Goal: Task Accomplishment & Management: Use online tool/utility

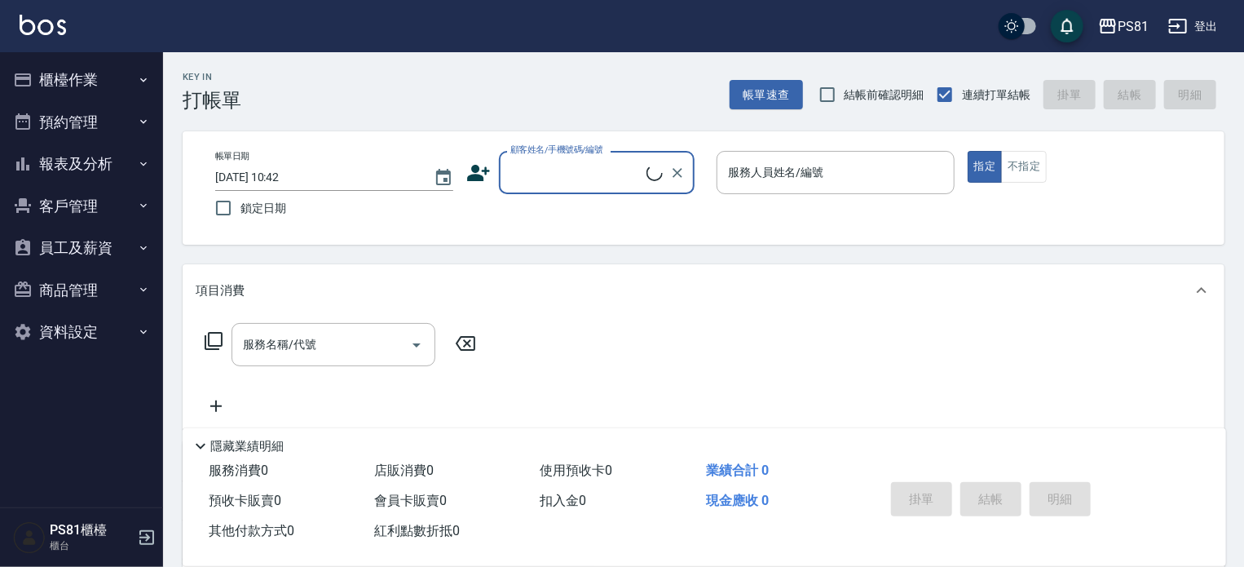
click at [85, 90] on button "櫃檯作業" at bounding box center [82, 80] width 150 height 42
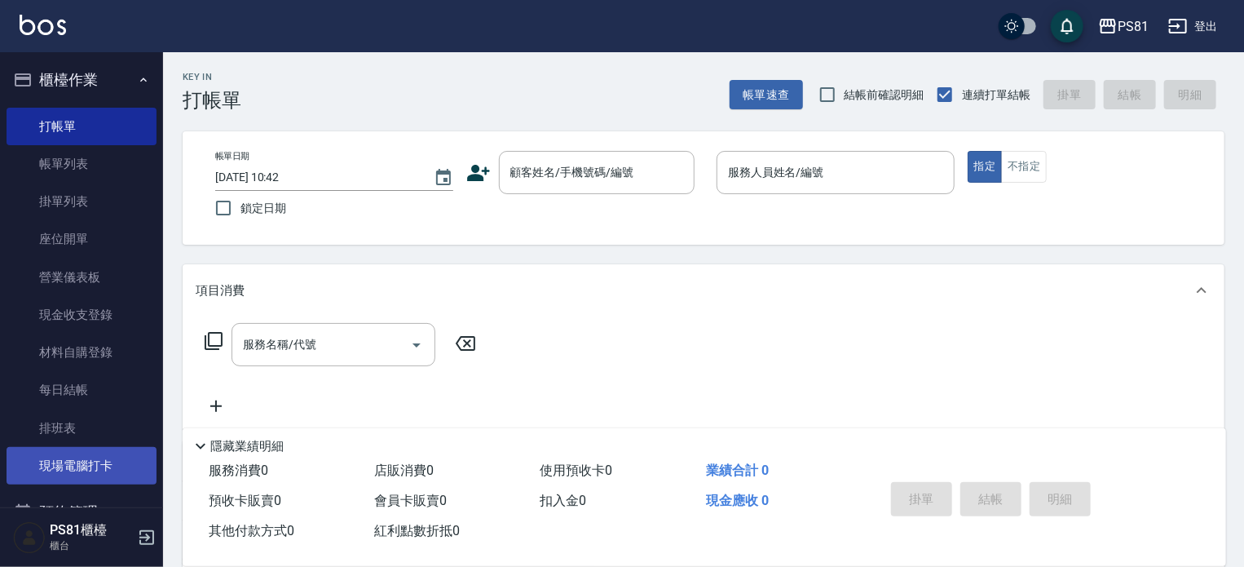
click at [91, 467] on link "現場電腦打卡" at bounding box center [82, 466] width 150 height 38
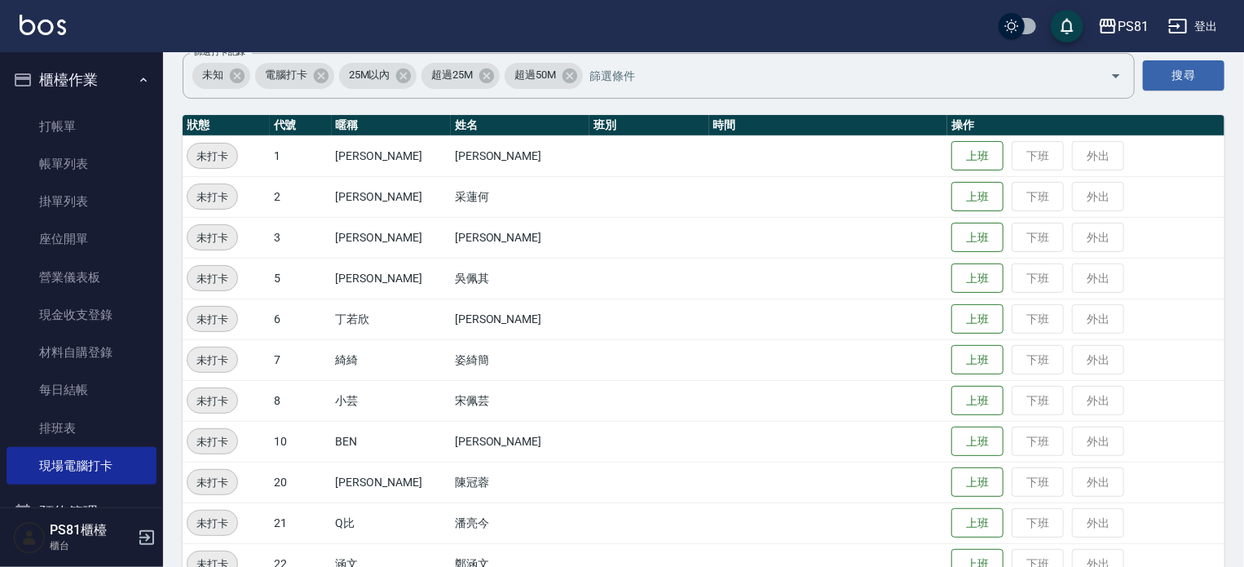
scroll to position [163, 0]
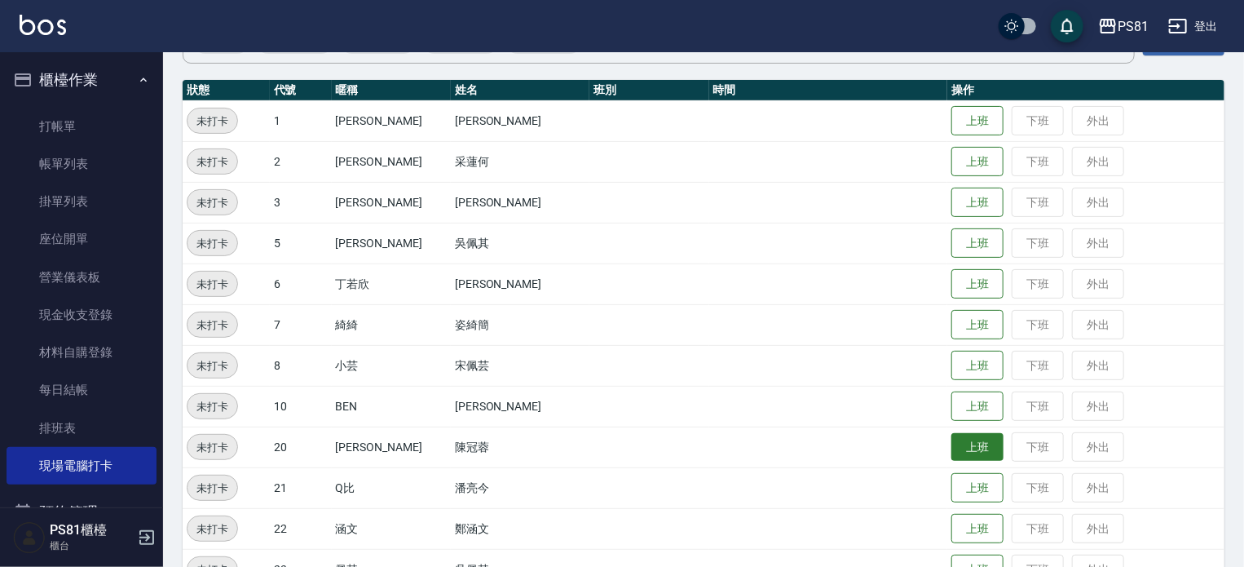
click at [951, 455] on button "上班" at bounding box center [977, 447] width 52 height 29
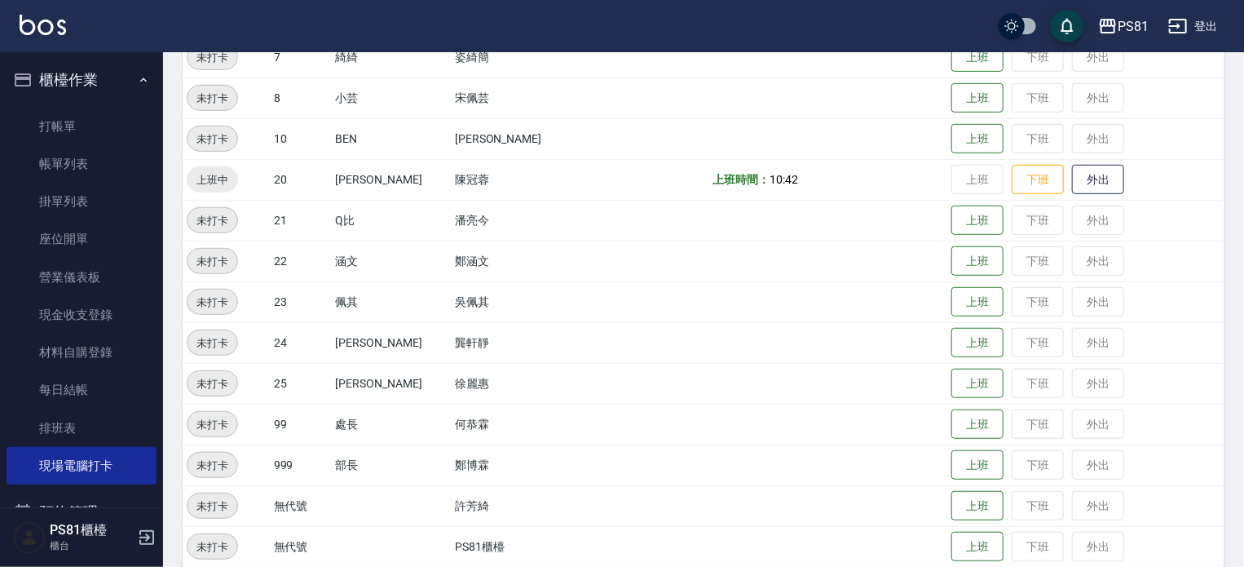
scroll to position [450, 0]
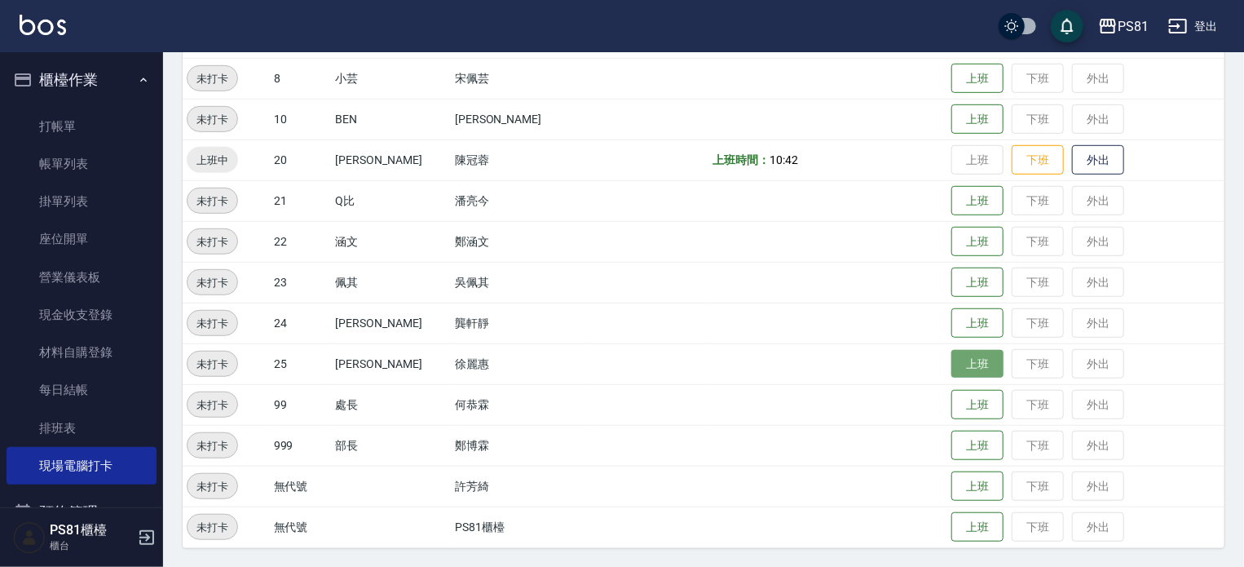
click at [951, 371] on button "上班" at bounding box center [977, 364] width 52 height 29
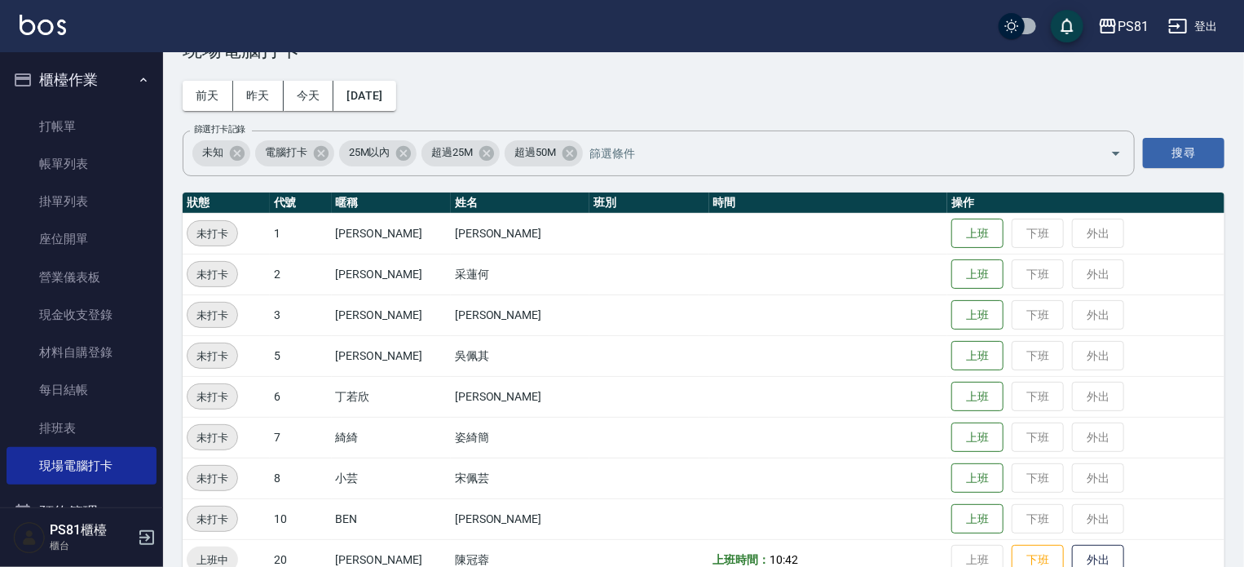
scroll to position [42, 0]
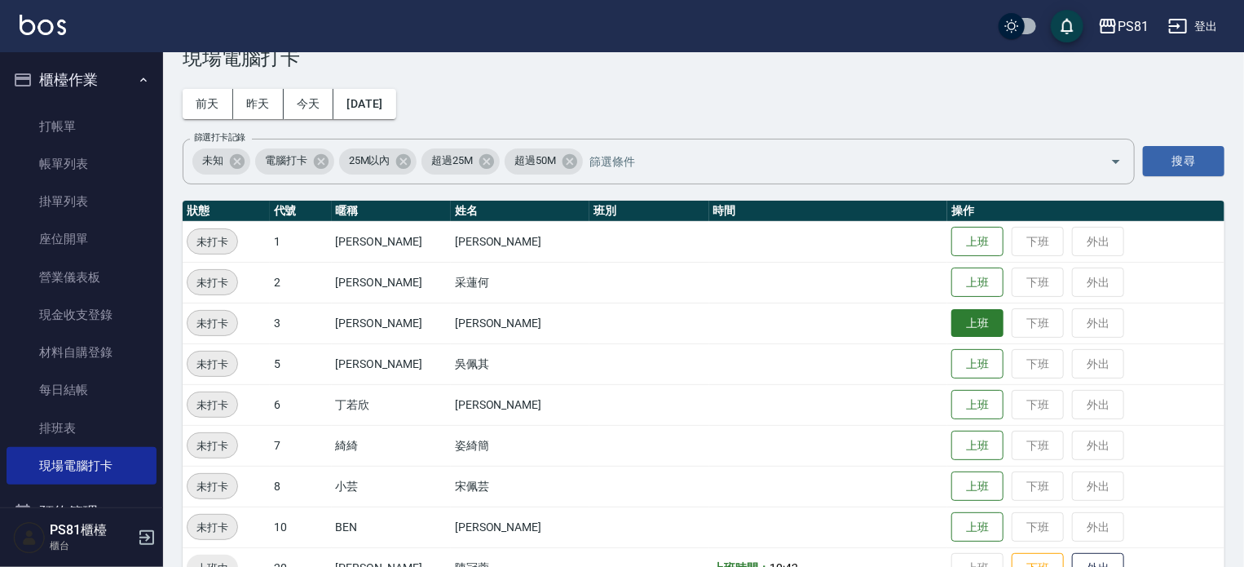
click at [951, 322] on button "上班" at bounding box center [977, 323] width 52 height 29
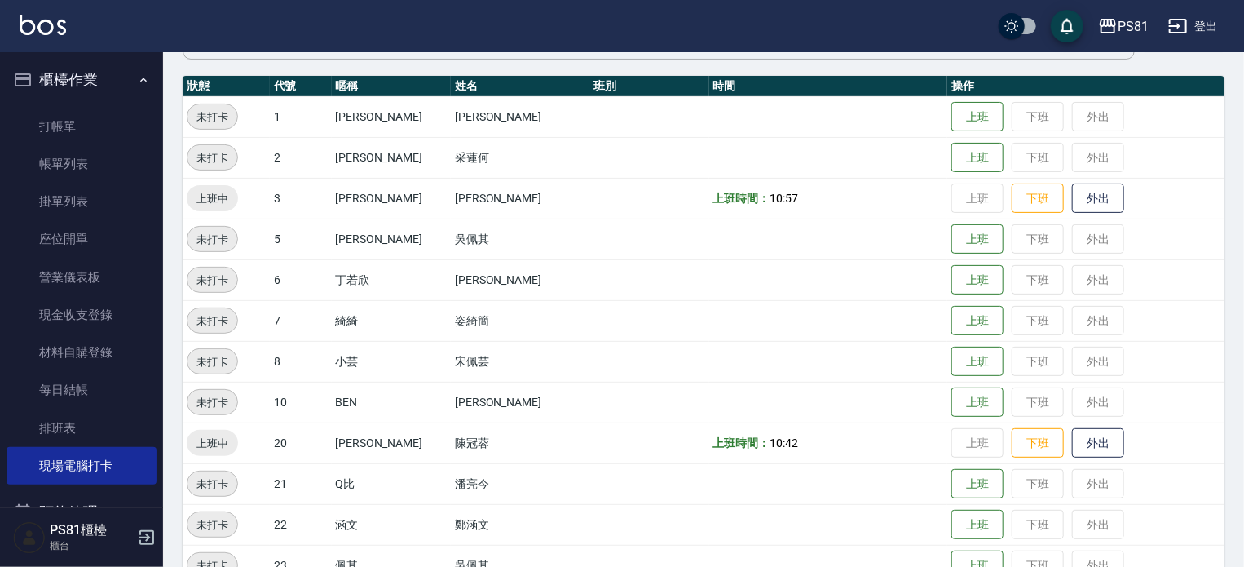
scroll to position [287, 0]
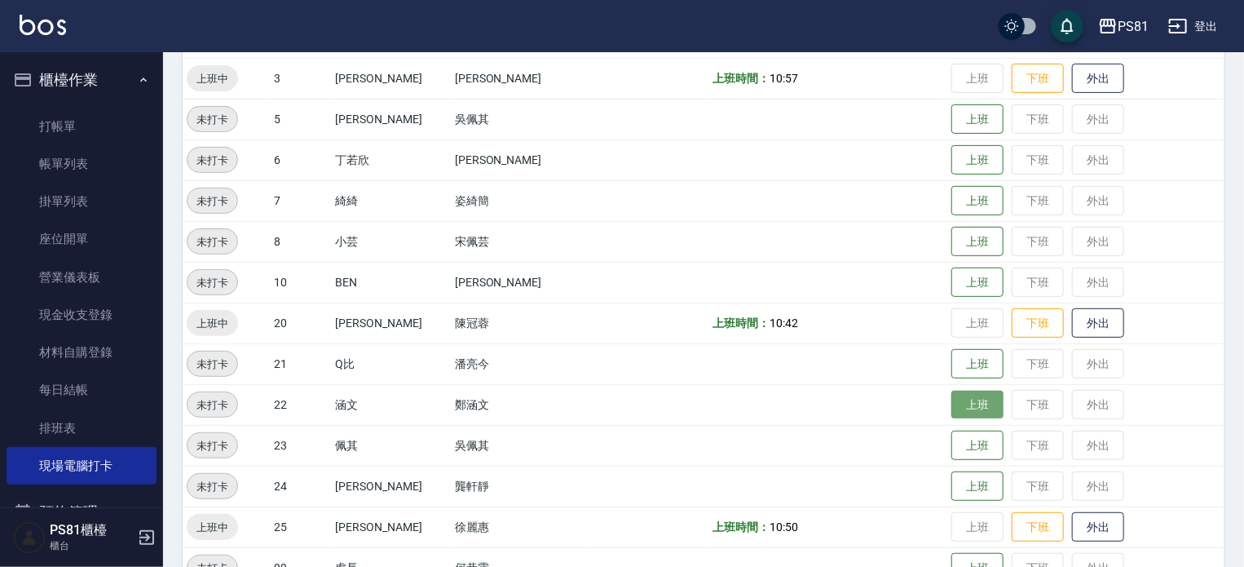
click at [973, 399] on button "上班" at bounding box center [977, 405] width 52 height 29
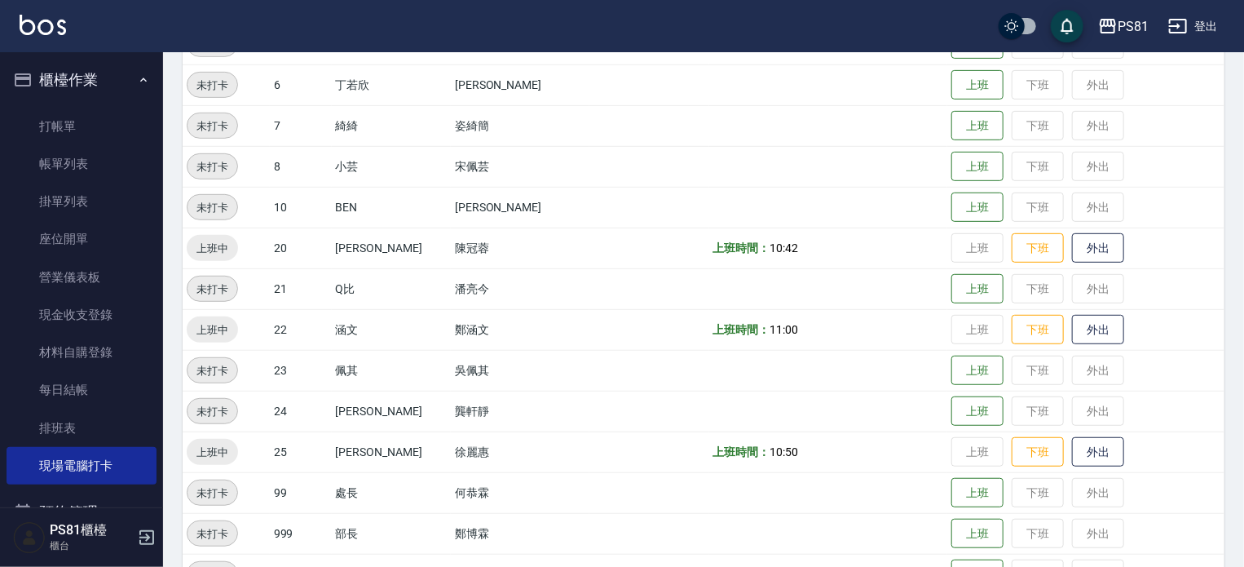
scroll to position [450, 0]
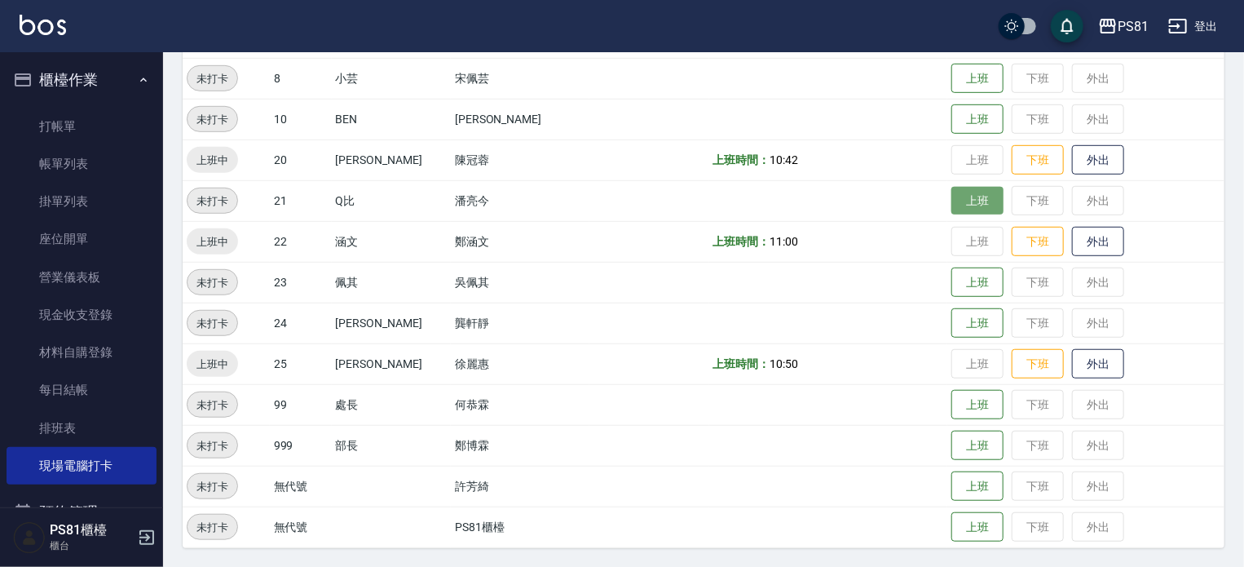
click at [968, 195] on button "上班" at bounding box center [977, 201] width 52 height 29
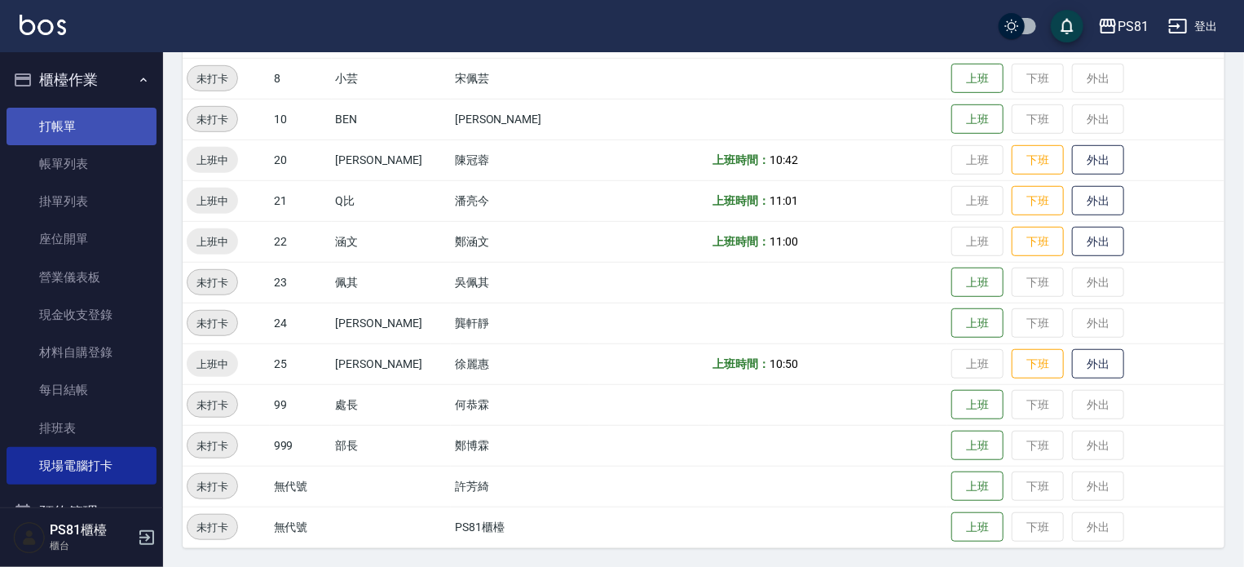
click at [91, 134] on link "打帳單" at bounding box center [82, 127] width 150 height 38
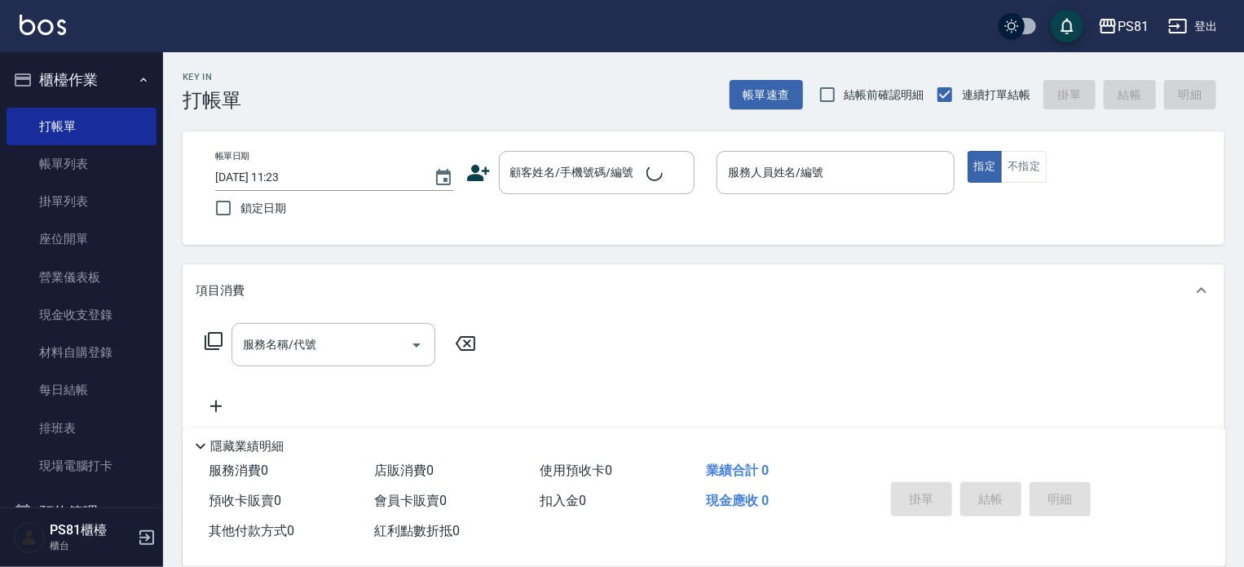
click at [298, 73] on div "Key In 打帳單 帳單速查 結帳前確認明細 連續打單結帳 掛單 結帳 明細" at bounding box center [694, 82] width 1062 height 60
click at [71, 430] on link "排班表" at bounding box center [82, 428] width 150 height 38
